Goal: Find specific page/section: Find specific page/section

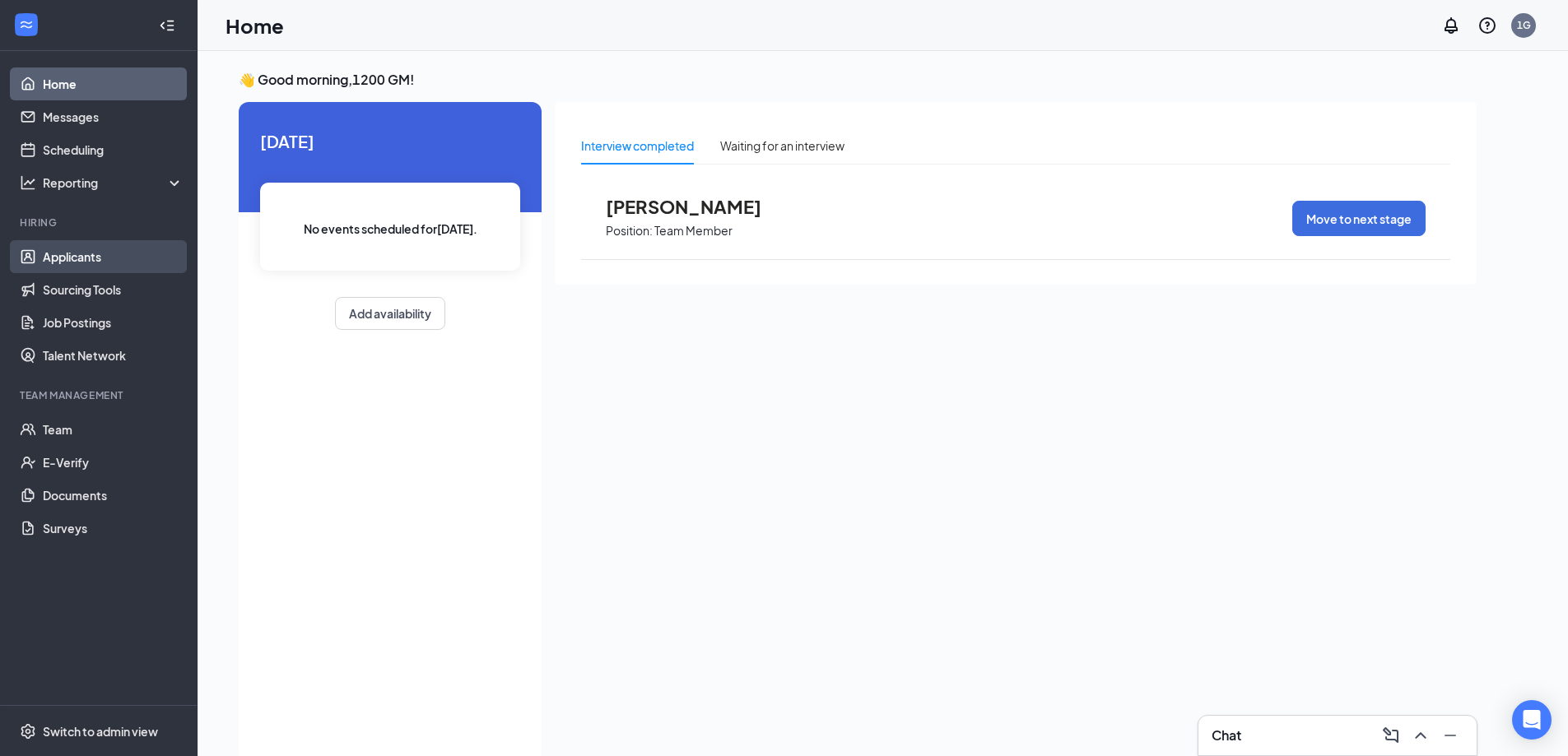
click at [86, 244] on link "Applicants" at bounding box center [114, 256] width 141 height 33
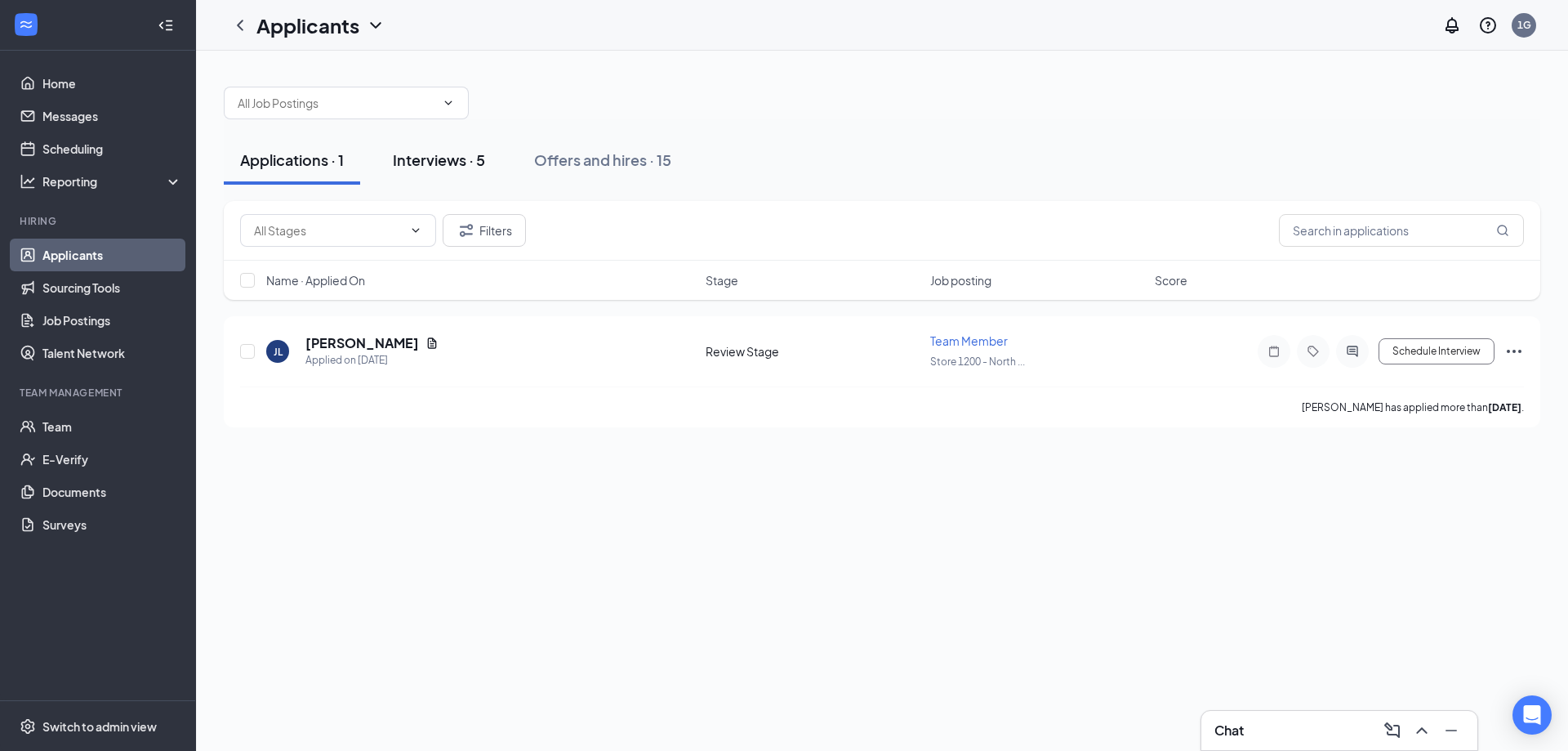
click at [448, 162] on div "Interviews · 5" at bounding box center [439, 159] width 92 height 21
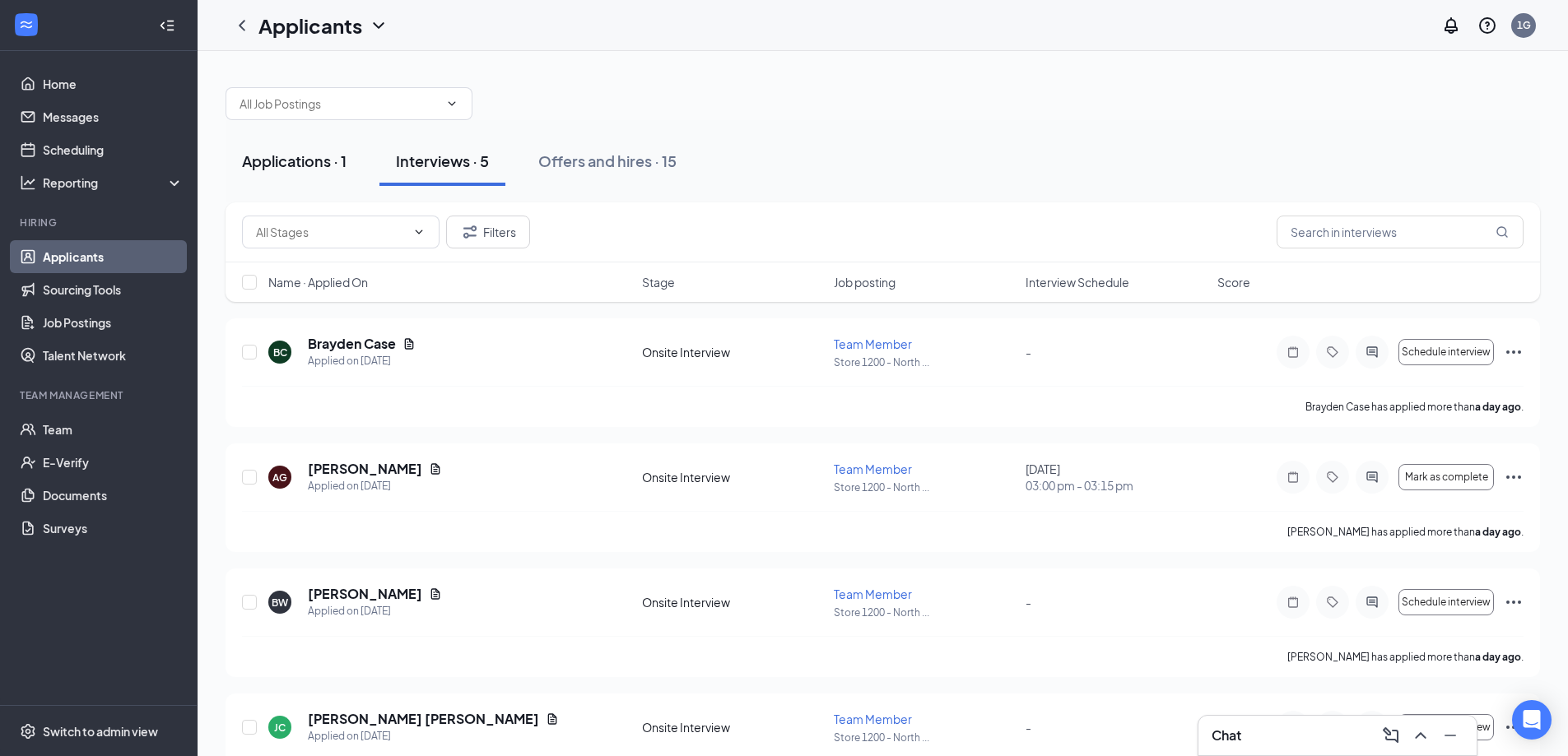
click at [309, 154] on div "Applications · 1" at bounding box center [294, 160] width 105 height 21
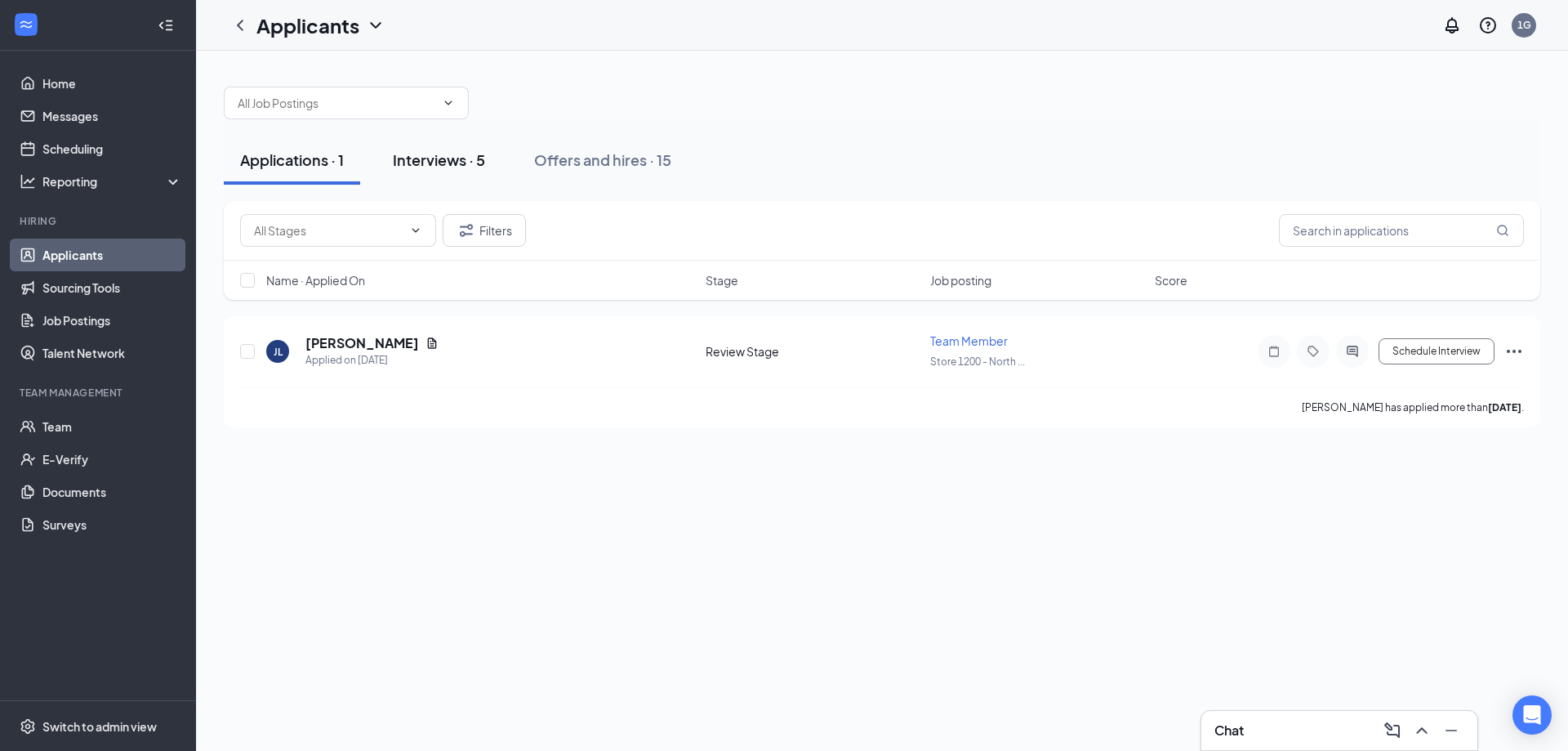
click at [428, 167] on div "Interviews · 5" at bounding box center [439, 159] width 92 height 21
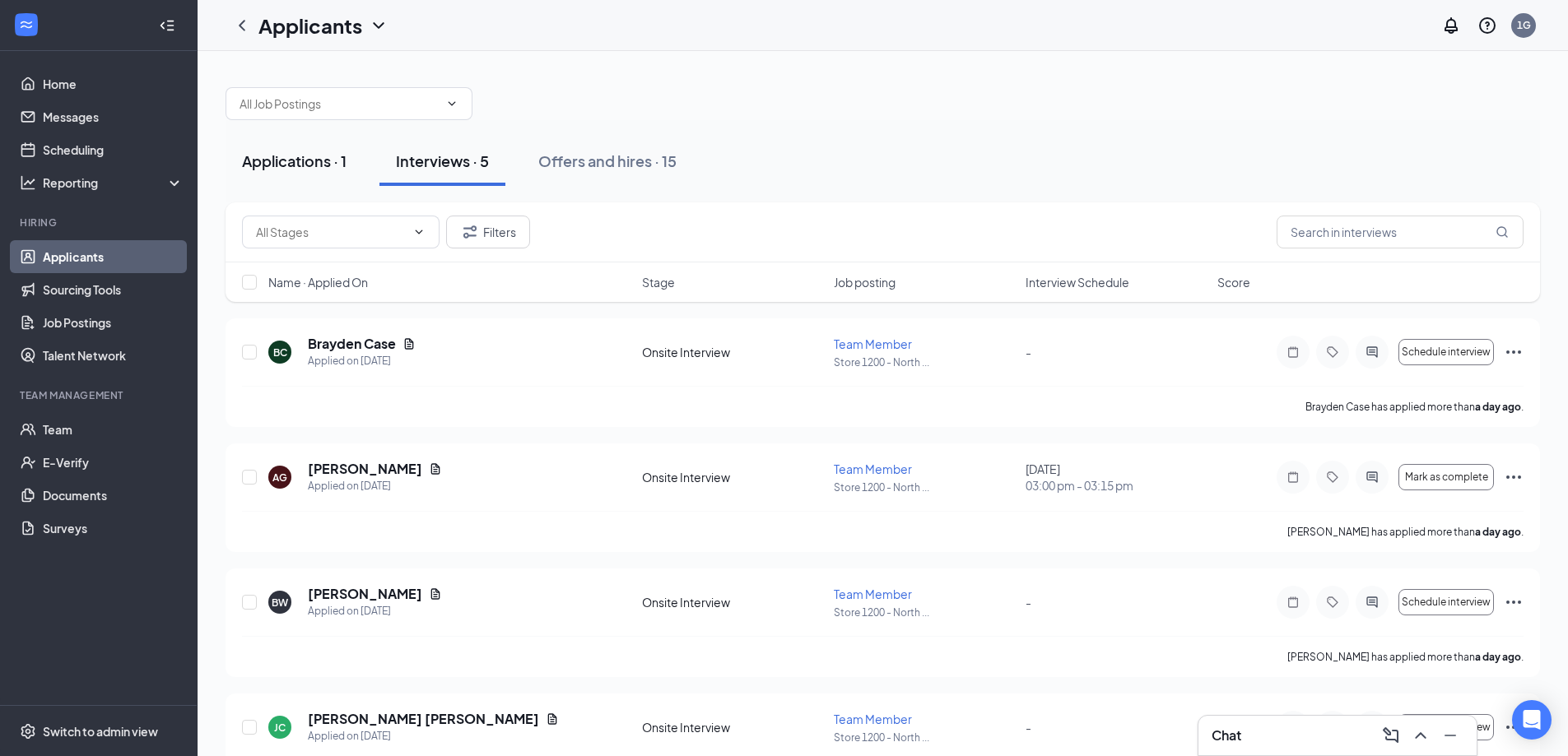
click at [329, 149] on button "Applications · 1" at bounding box center [295, 161] width 138 height 49
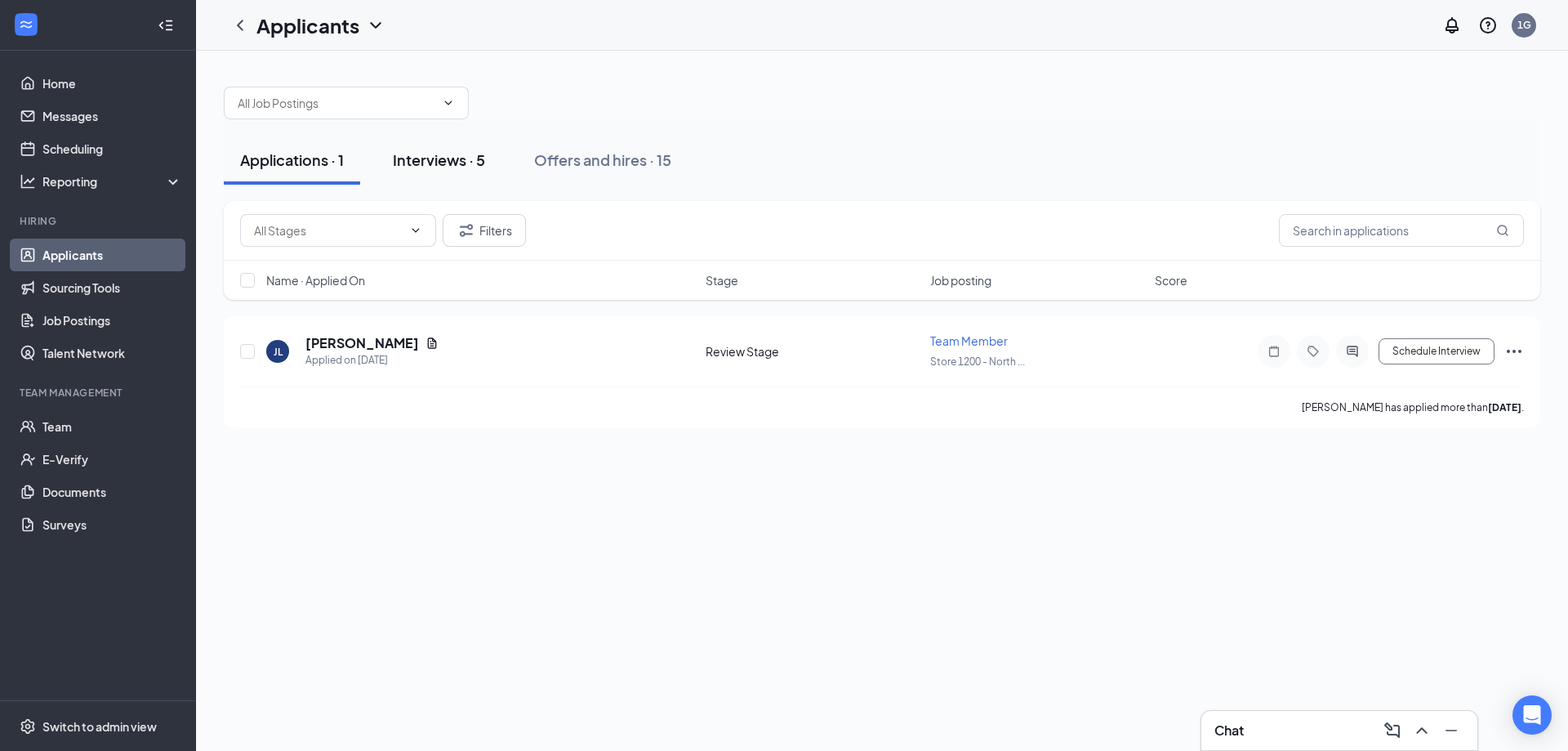
click at [426, 170] on button "Interviews · 5" at bounding box center [439, 160] width 125 height 49
